Goal: Transaction & Acquisition: Purchase product/service

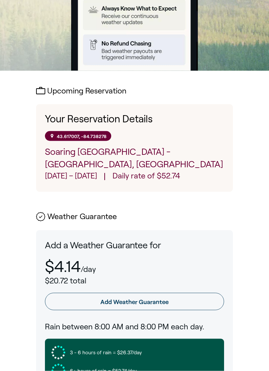
scroll to position [233, 0]
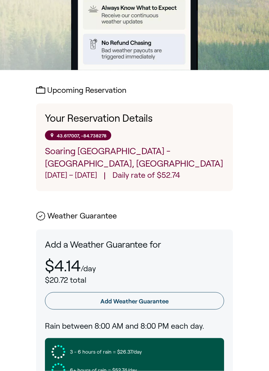
click at [138, 293] on link "Add Weather Guarantee" at bounding box center [134, 301] width 179 height 17
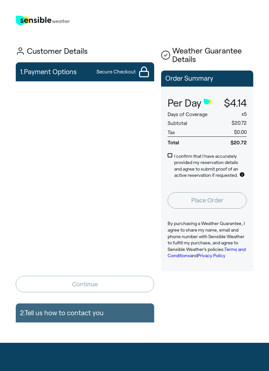
click at [169, 157] on span at bounding box center [170, 155] width 5 height 5
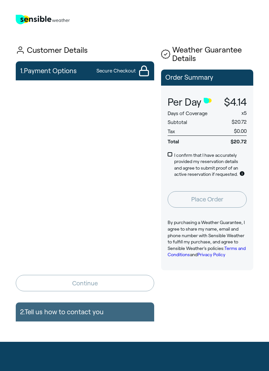
click at [119, 275] on form "Continue" at bounding box center [85, 188] width 139 height 208
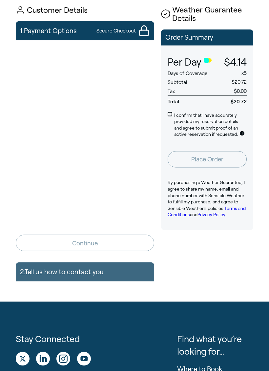
scroll to position [0, 0]
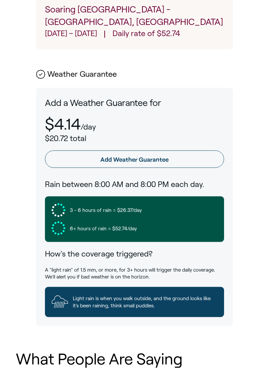
scroll to position [375, 0]
click at [144, 151] on link "Add Weather Guarantee" at bounding box center [134, 159] width 179 height 17
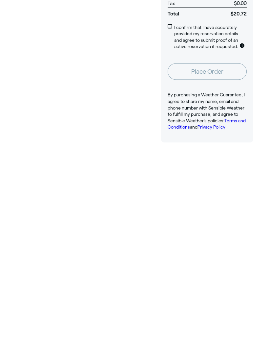
scroll to position [129, 0]
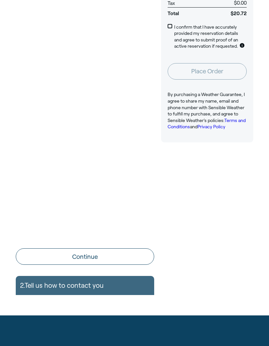
click at [168, 27] on span at bounding box center [170, 26] width 5 height 5
click at [103, 253] on button "Continue" at bounding box center [85, 256] width 139 height 16
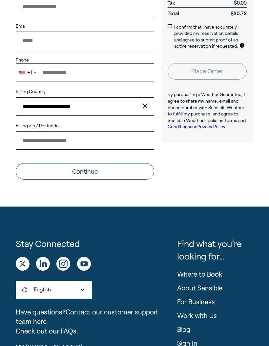
click at [101, 171] on button "Continue" at bounding box center [85, 171] width 139 height 16
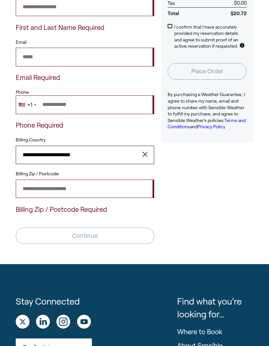
scroll to position [129, 0]
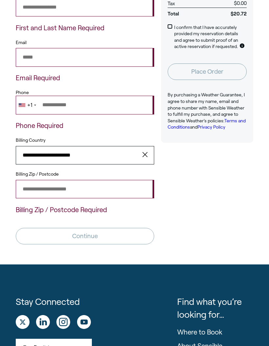
click at [31, 185] on input "Billing Zip / Postcode" at bounding box center [85, 189] width 139 height 18
type input "**********"
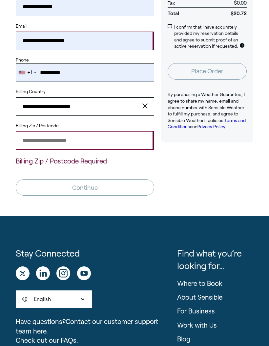
type input "*****"
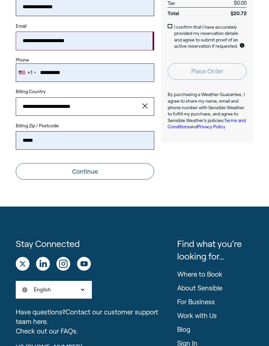
click at [106, 169] on button "Continue" at bounding box center [85, 171] width 139 height 16
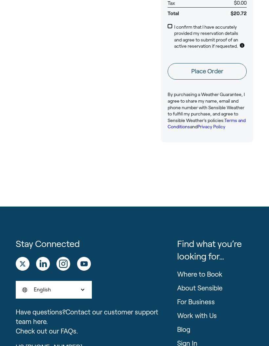
click at [209, 72] on button "Place Order" at bounding box center [207, 71] width 79 height 16
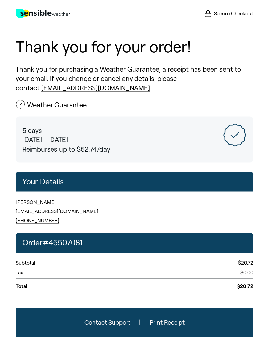
scroll to position [27, 0]
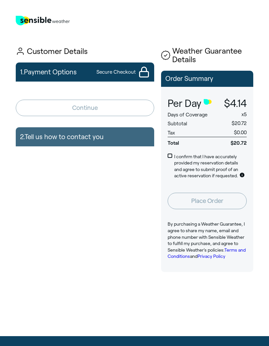
scroll to position [113, 0]
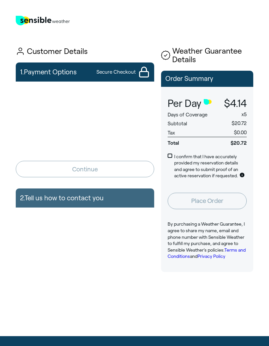
scroll to position [38, 0]
